Goal: Information Seeking & Learning: Learn about a topic

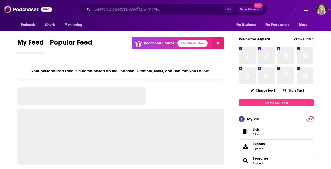
click at [105, 8] on input "Search podcasts, credits, & more..." at bounding box center [158, 9] width 132 height 8
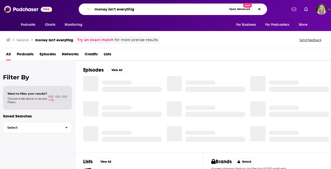
click at [132, 10] on input "money isn't everythig" at bounding box center [159, 9] width 135 height 8
type input "money isn't everything"
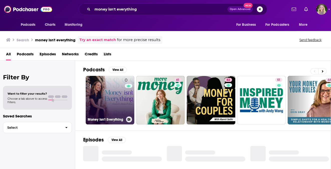
click at [91, 105] on link "0 Money Isn't Everything" at bounding box center [110, 100] width 49 height 49
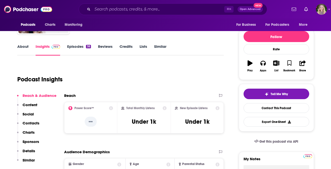
scroll to position [54, 0]
